Goal: Navigation & Orientation: Find specific page/section

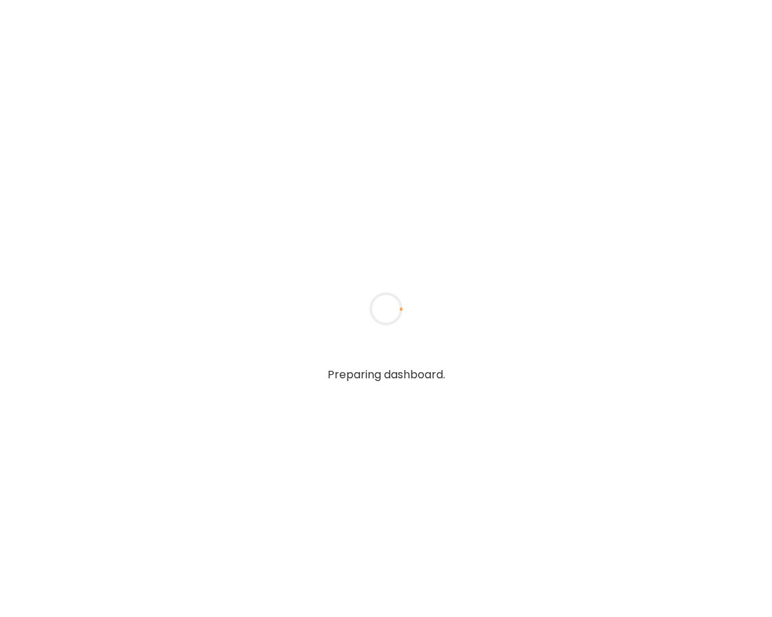
type input "**********"
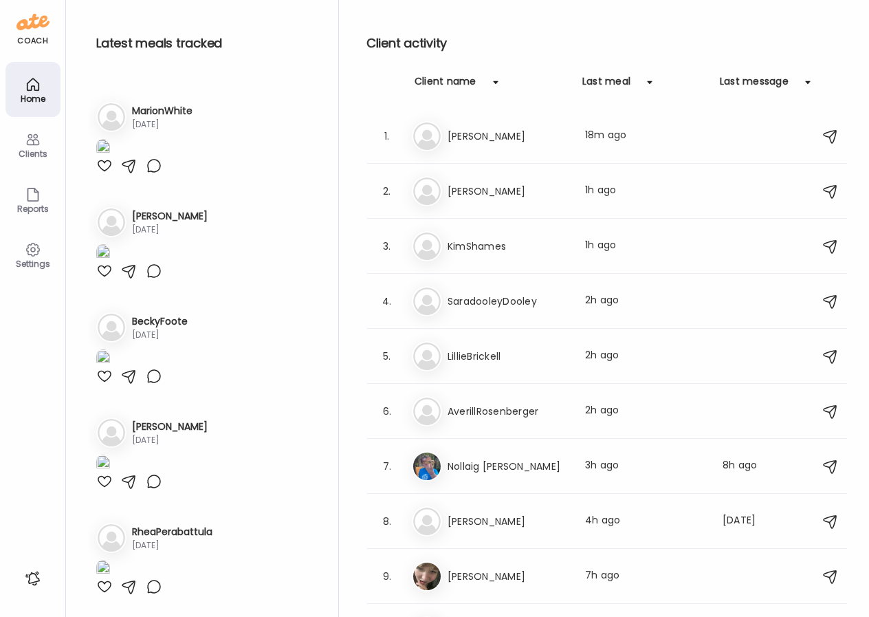
type input "**********"
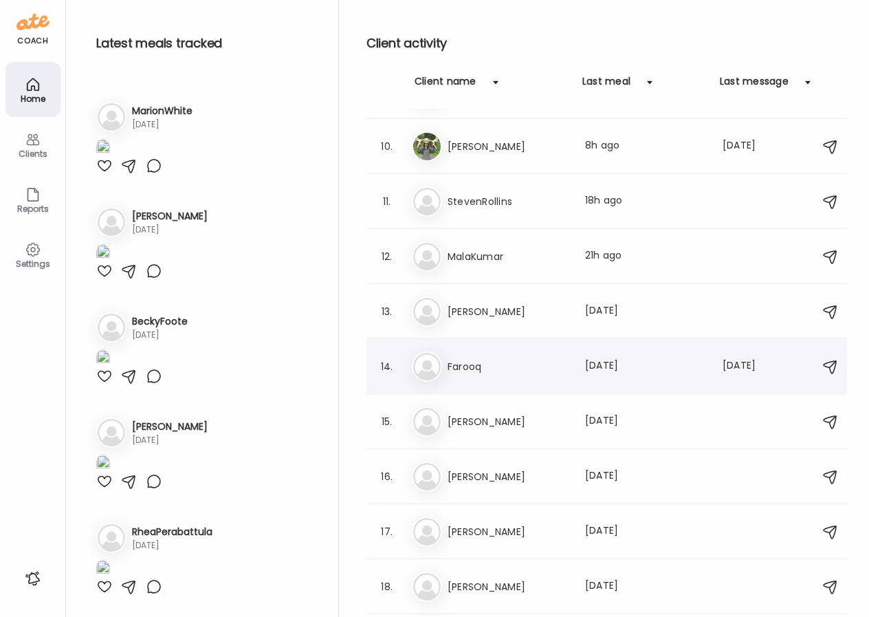
click at [486, 373] on h3 "Farooq" at bounding box center [508, 366] width 121 height 17
click at [468, 342] on div at bounding box center [435, 309] width 66 height 66
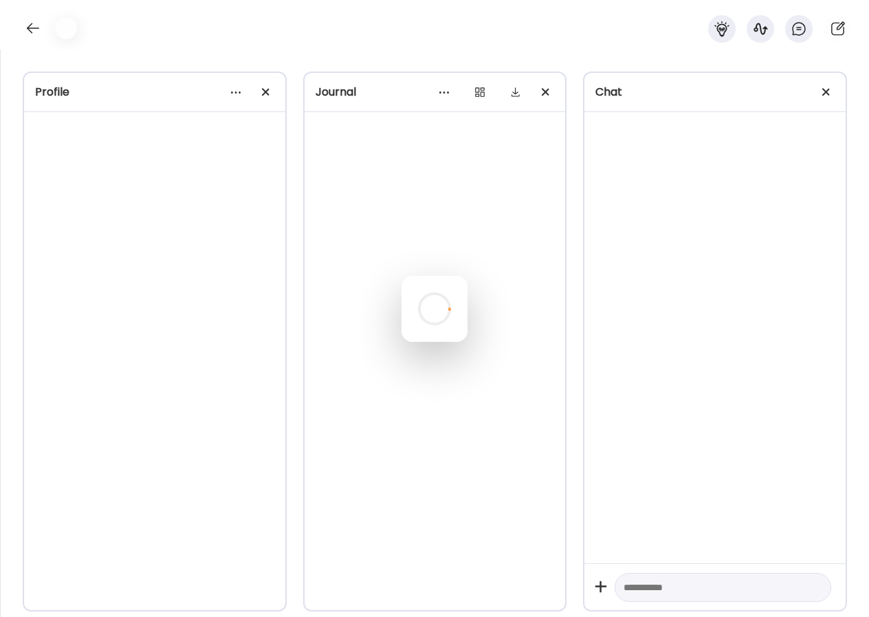
scroll to position [3313, 0]
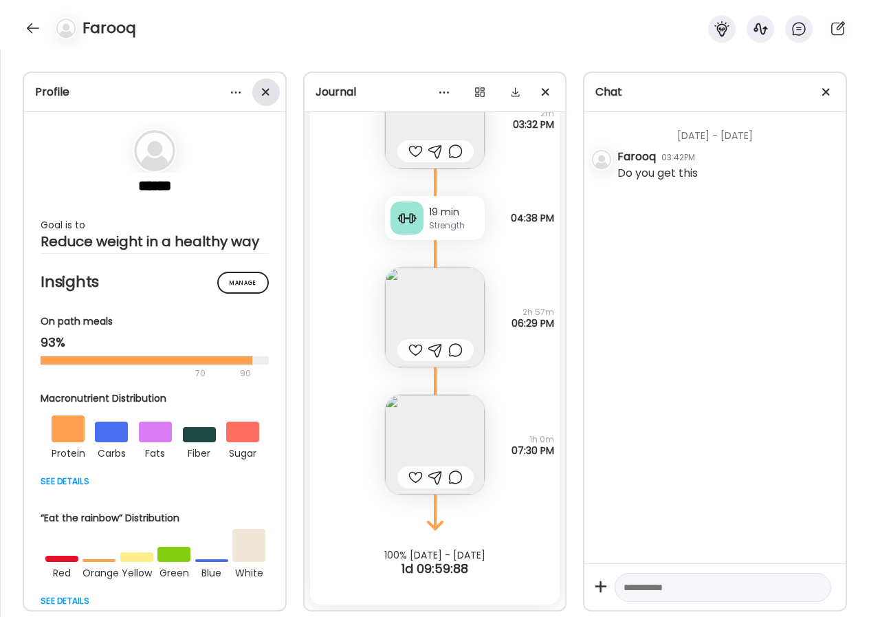
click at [268, 91] on div at bounding box center [266, 92] width 28 height 28
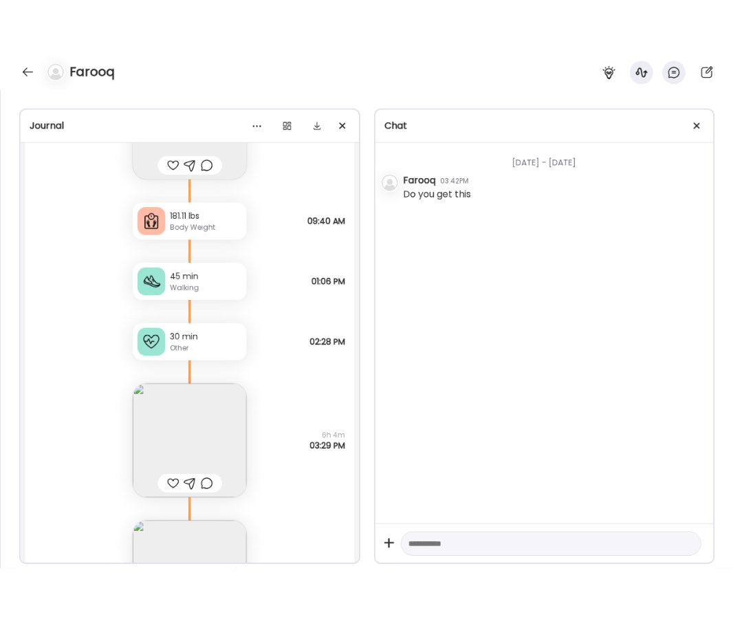
scroll to position [17302, 0]
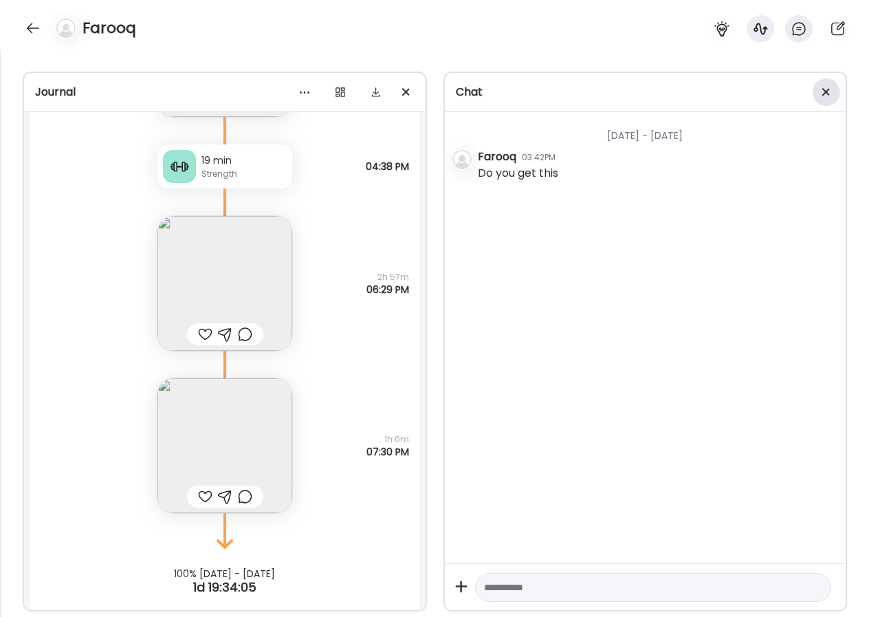
click at [771, 91] on div at bounding box center [827, 92] width 28 height 28
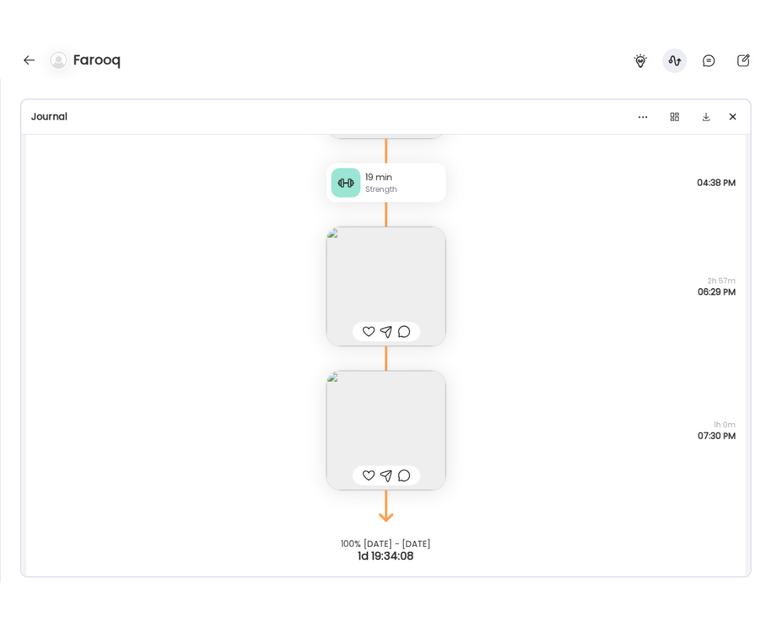
scroll to position [3289, 0]
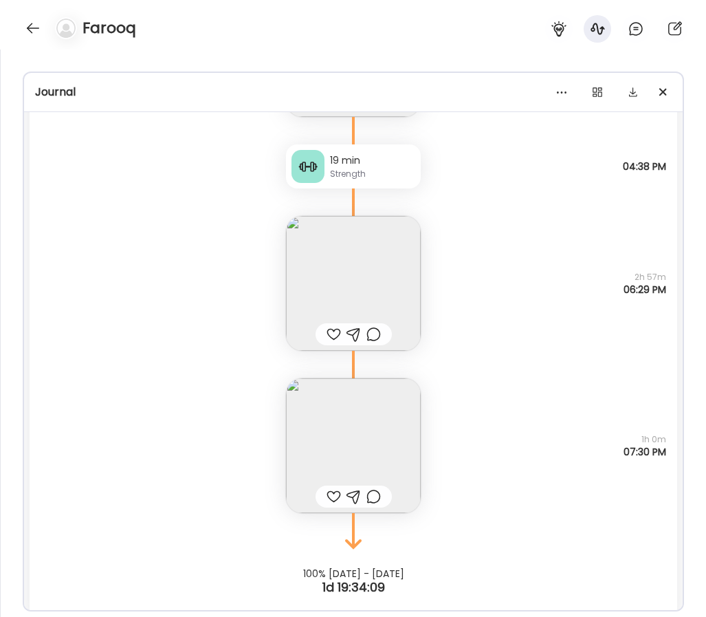
click at [359, 419] on img at bounding box center [353, 445] width 135 height 135
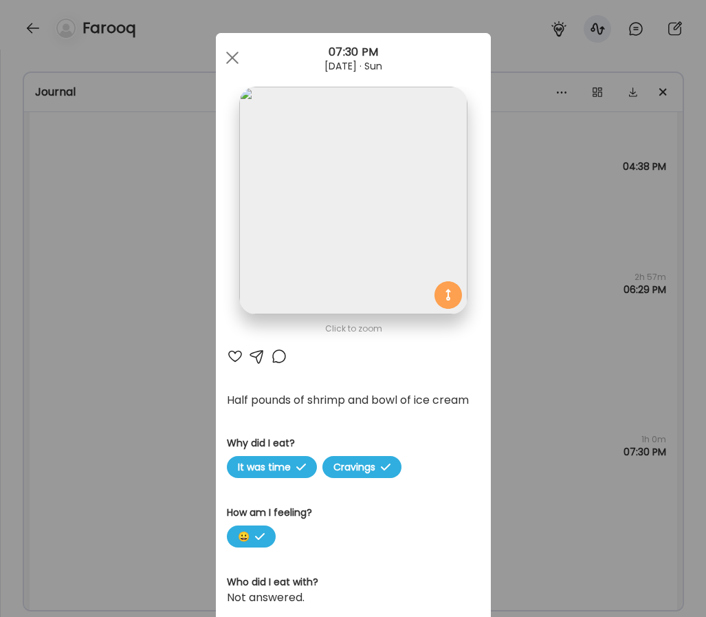
click at [536, 356] on div "Ate Coach Dashboard Wahoo! It’s official Take a moment to set up your Coach Pro…" at bounding box center [353, 308] width 706 height 617
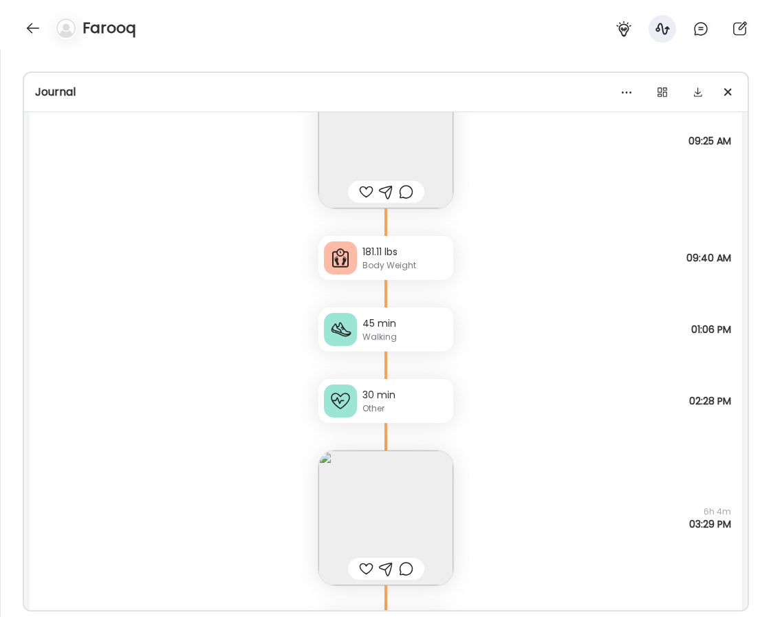
scroll to position [16815, 0]
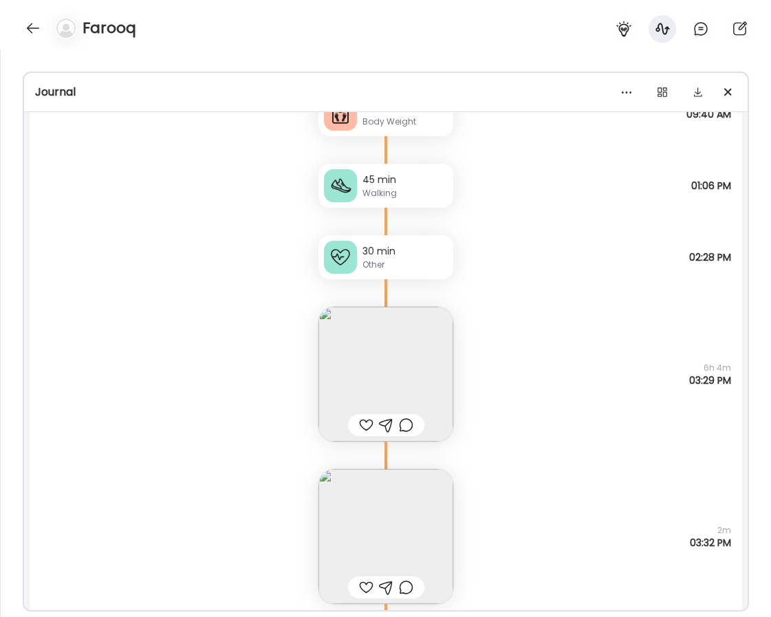
click at [402, 514] on img at bounding box center [385, 536] width 135 height 135
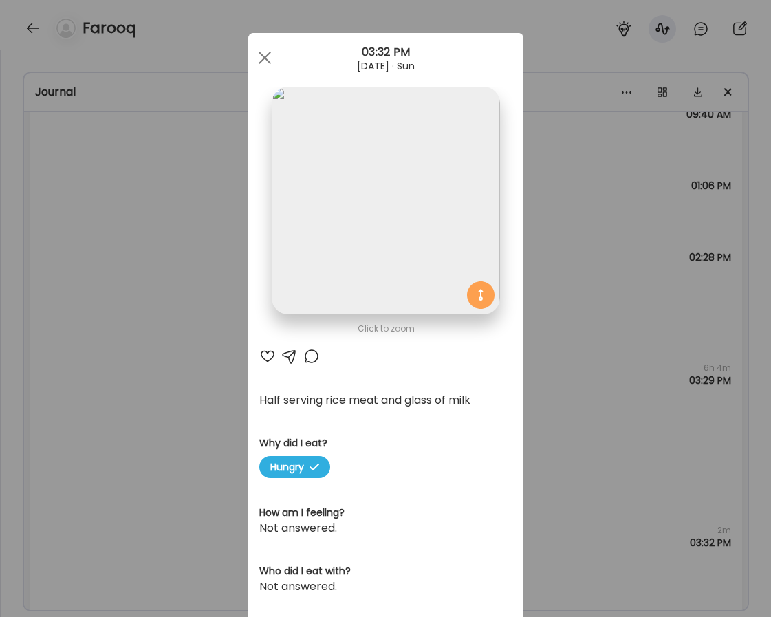
click at [447, 206] on img at bounding box center [386, 201] width 228 height 228
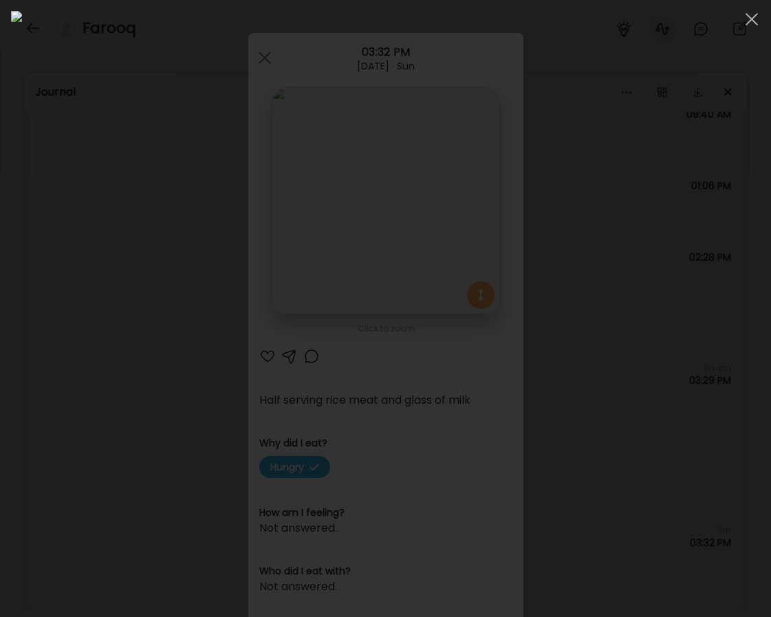
click at [679, 290] on img at bounding box center [385, 308] width 749 height 595
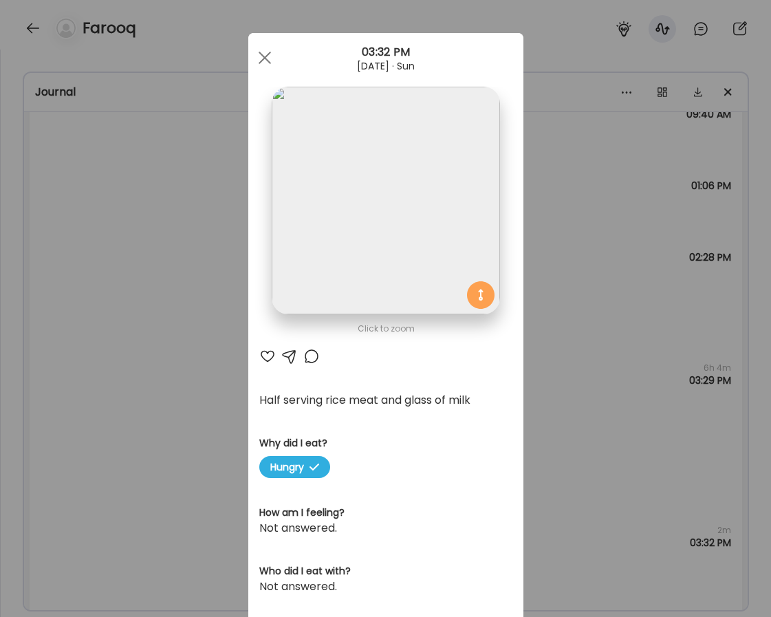
click at [578, 303] on div "Ate Coach Dashboard Wahoo! It’s official Take a moment to set up your Coach Pro…" at bounding box center [385, 308] width 771 height 617
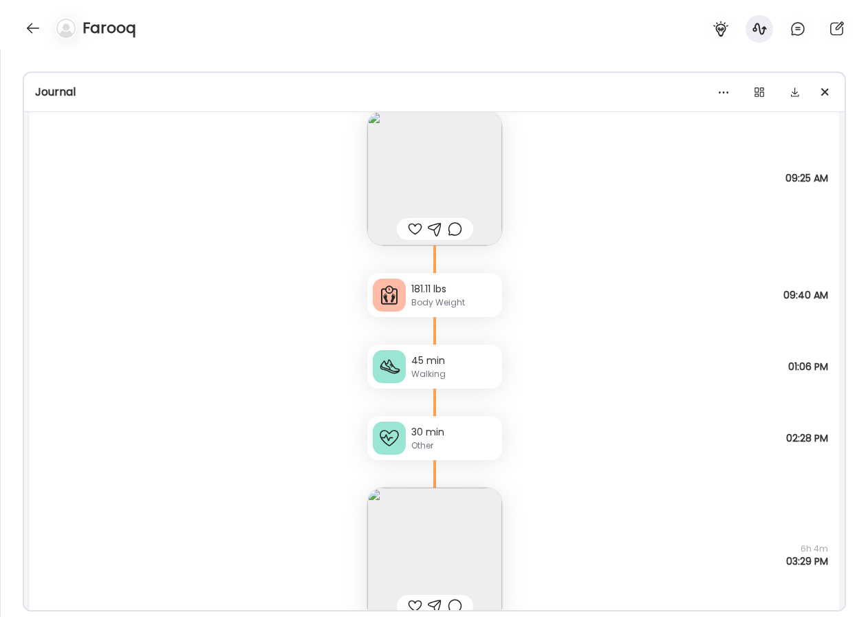
scroll to position [16631, 0]
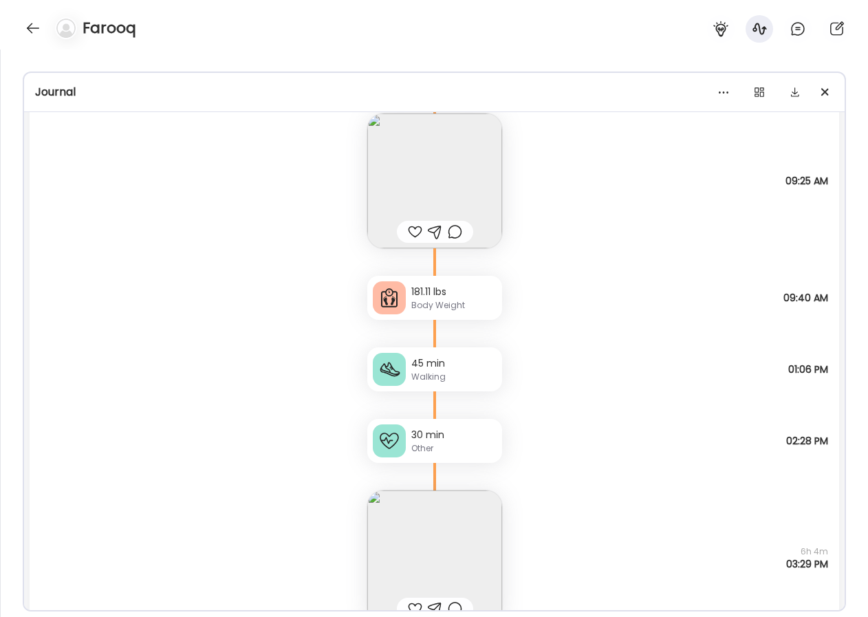
click at [440, 172] on img at bounding box center [434, 180] width 135 height 135
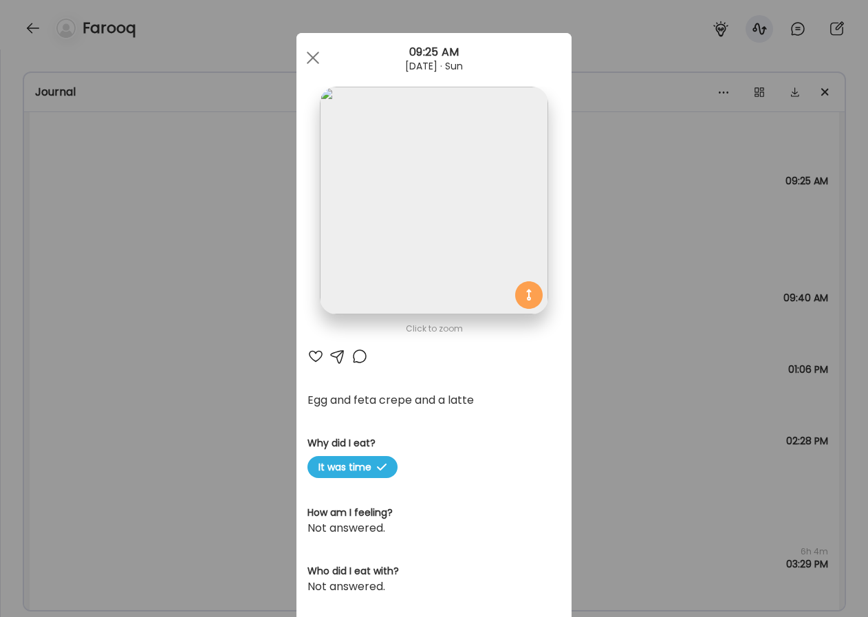
scroll to position [3818, 0]
click at [652, 316] on div "Ate Coach Dashboard Wahoo! It’s official Take a moment to set up your Coach Pro…" at bounding box center [434, 308] width 868 height 617
